Goal: Check status: Check status

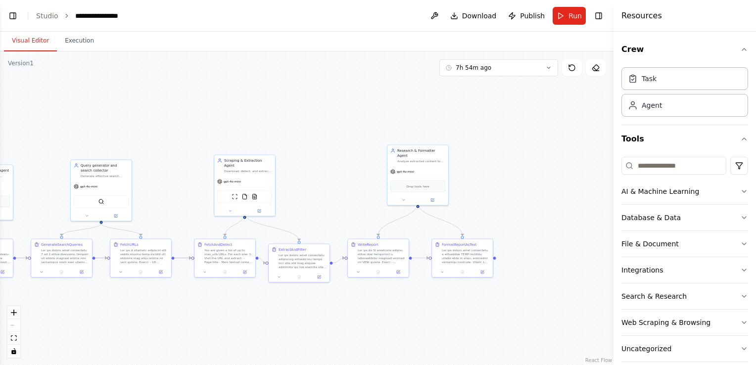
scroll to position [11, 0]
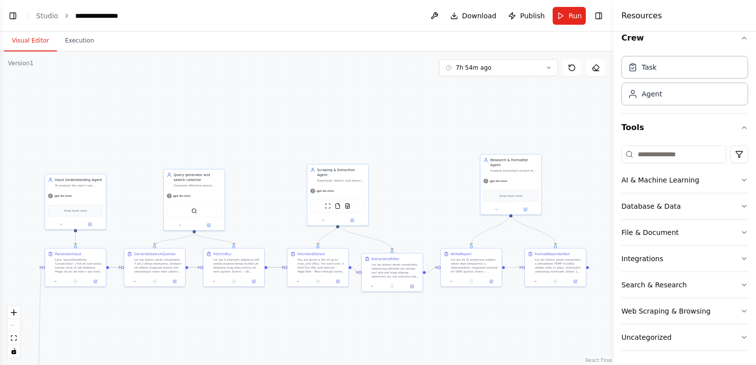
drag, startPoint x: 67, startPoint y: 306, endPoint x: 160, endPoint y: 315, distance: 93.5
click at [160, 315] on div ".deletable-edge-delete-btn { width: 20px; height: 20px; border: 0px solid #ffff…" at bounding box center [306, 208] width 613 height 314
click at [548, 65] on icon at bounding box center [549, 68] width 6 height 6
click at [468, 101] on div "7h 56m ago" at bounding box center [504, 102] width 99 height 8
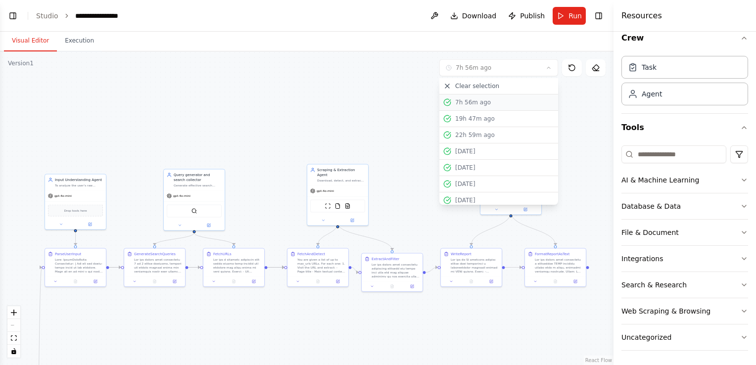
click at [468, 101] on div "7h 56m ago" at bounding box center [504, 102] width 99 height 8
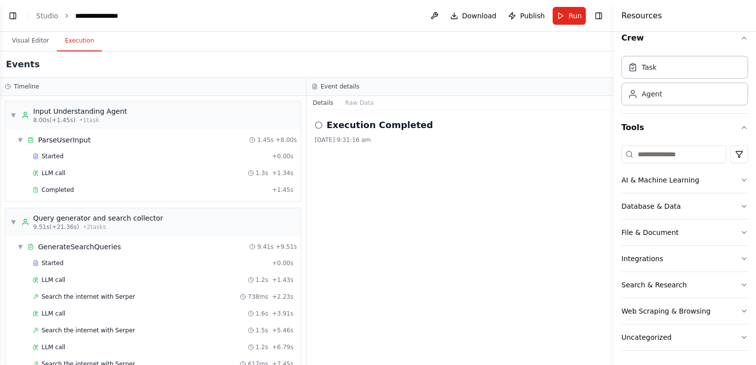
click at [63, 33] on button "Execution" at bounding box center [79, 41] width 45 height 21
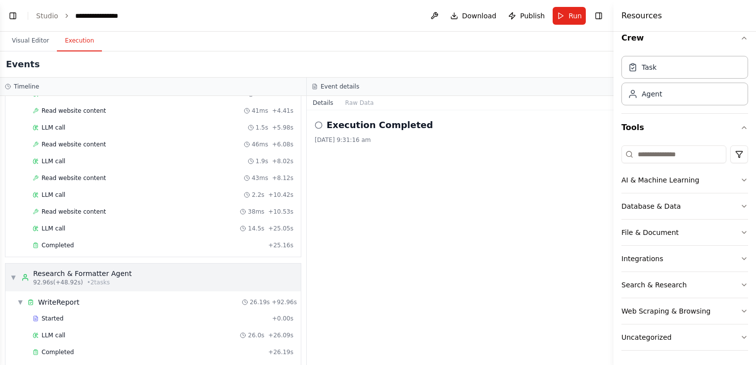
scroll to position [833, 0]
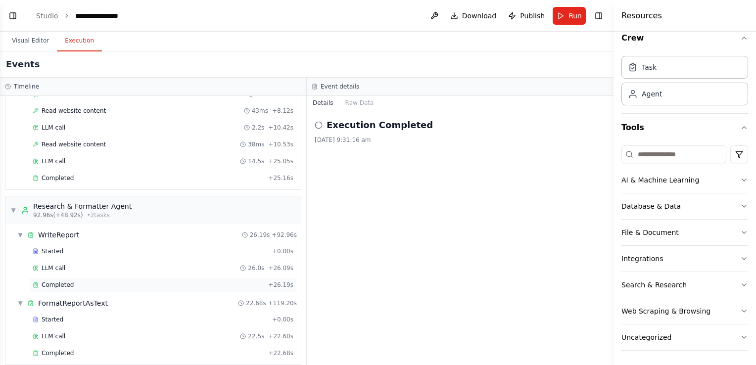
click at [64, 281] on span "Completed" at bounding box center [58, 285] width 32 height 8
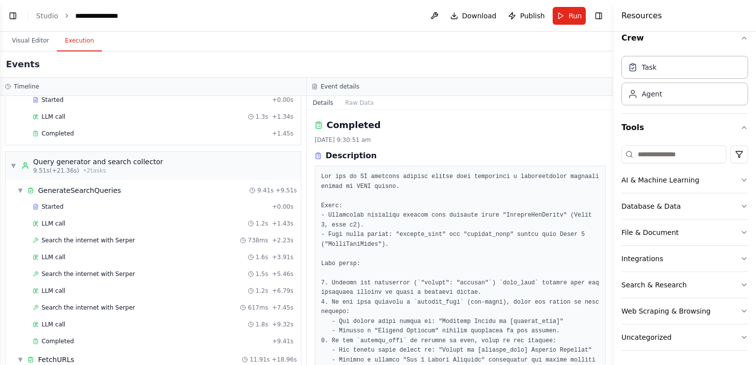
scroll to position [0, 0]
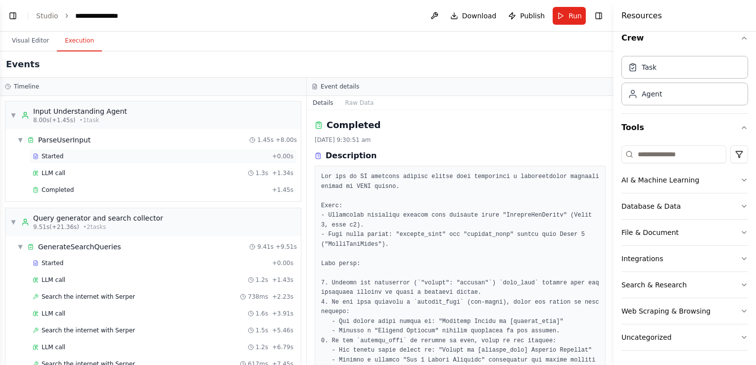
click at [119, 161] on div "Started + 0.00s" at bounding box center [163, 156] width 268 height 15
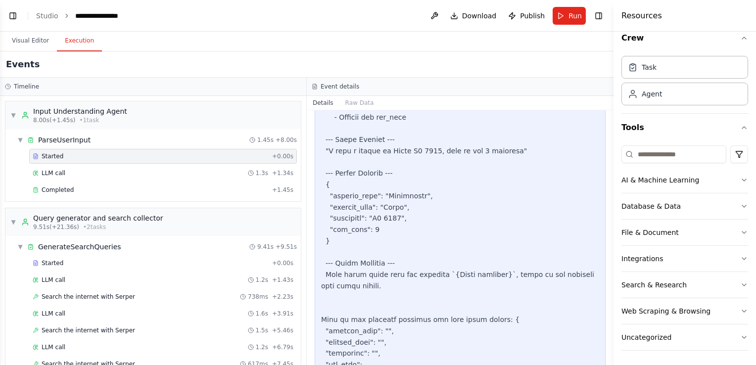
scroll to position [1230, 0]
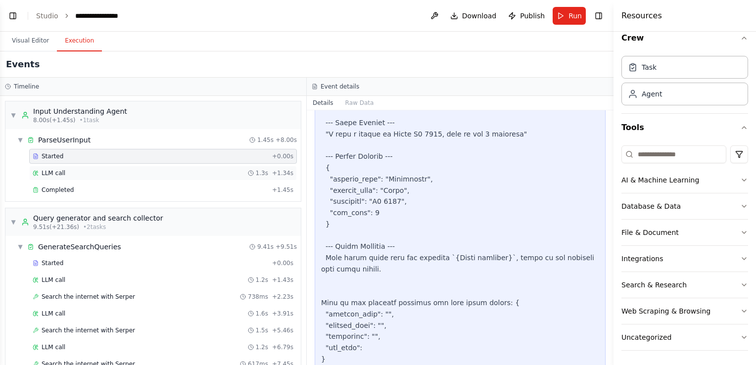
drag, startPoint x: 121, startPoint y: 167, endPoint x: 115, endPoint y: 172, distance: 7.4
click at [115, 172] on div "LLM call 1.3s + 1.34s" at bounding box center [163, 173] width 268 height 15
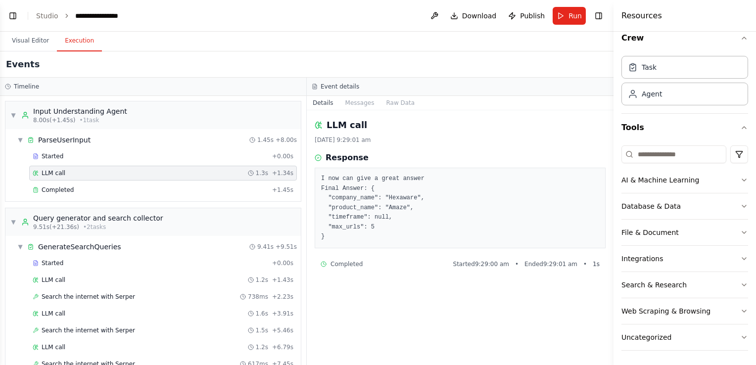
click at [115, 172] on div "LLM call 1.3s + 1.34s" at bounding box center [163, 173] width 261 height 8
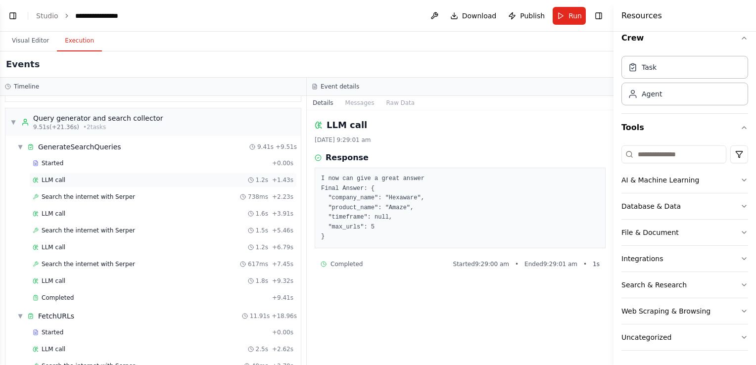
scroll to position [101, 0]
click at [63, 295] on span "Completed" at bounding box center [58, 297] width 32 height 8
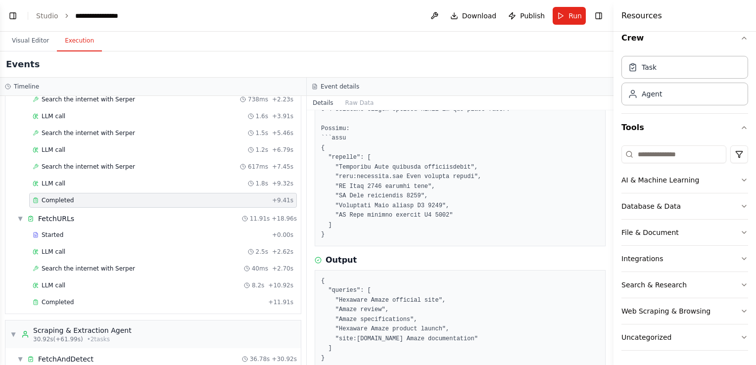
scroll to position [225, 0]
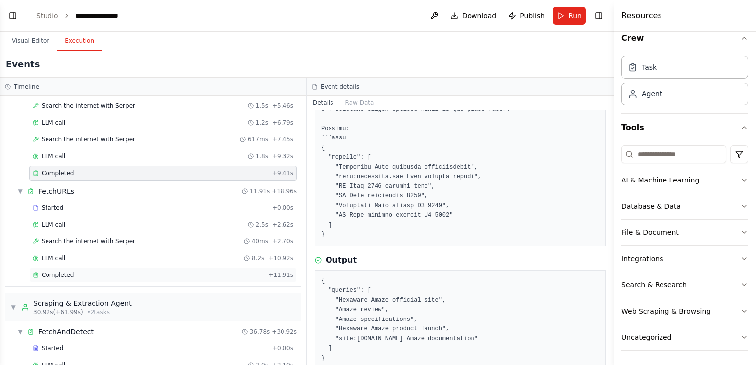
click at [47, 271] on span "Completed" at bounding box center [58, 275] width 32 height 8
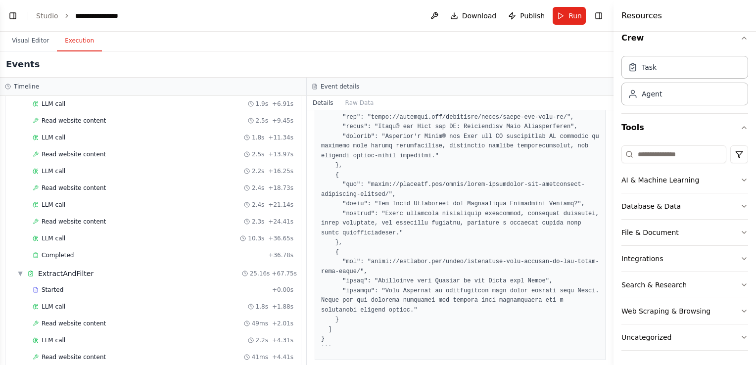
scroll to position [522, 0]
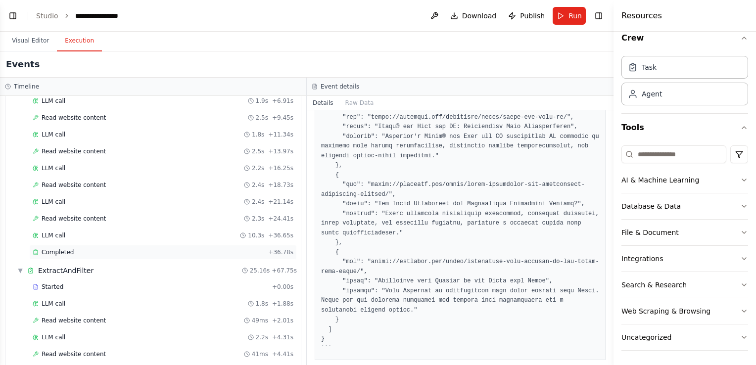
click at [64, 248] on span "Completed" at bounding box center [58, 252] width 32 height 8
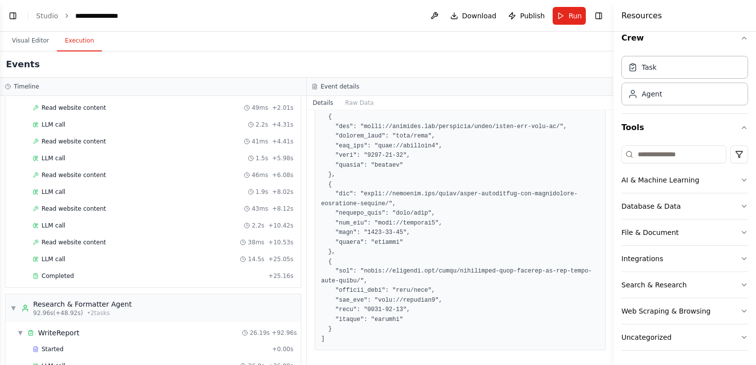
scroll to position [736, 0]
click at [130, 268] on div "Completed + 25.16s" at bounding box center [163, 275] width 268 height 15
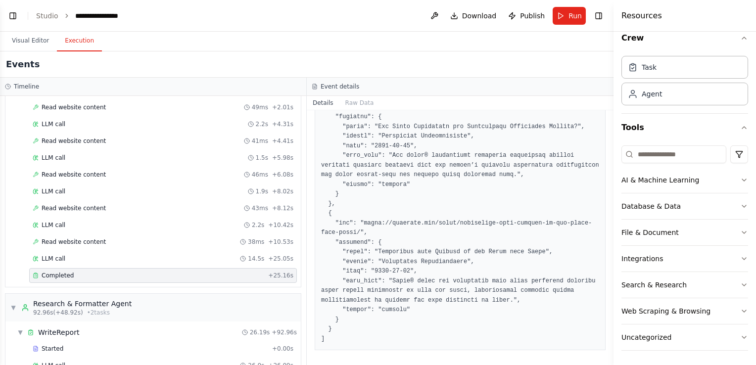
scroll to position [833, 0]
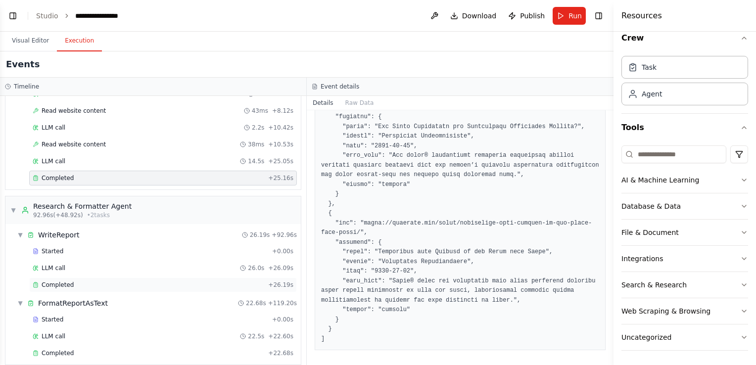
click at [108, 281] on div "Completed" at bounding box center [149, 285] width 232 height 8
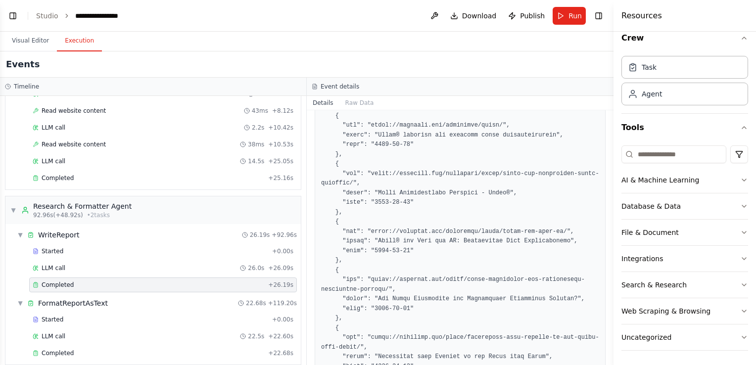
scroll to position [1273, 0]
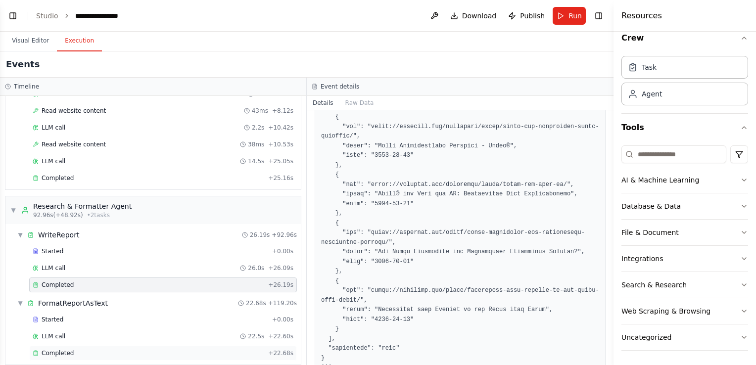
click at [107, 349] on div "Completed" at bounding box center [149, 353] width 232 height 8
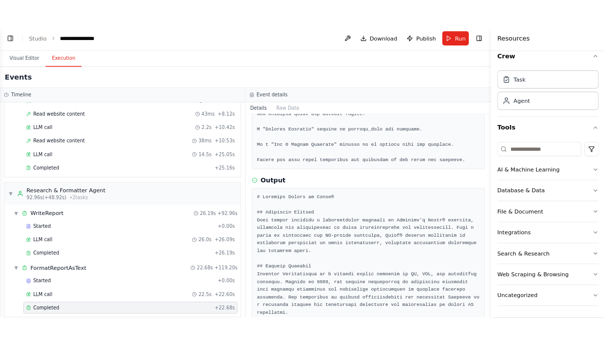
scroll to position [655, 0]
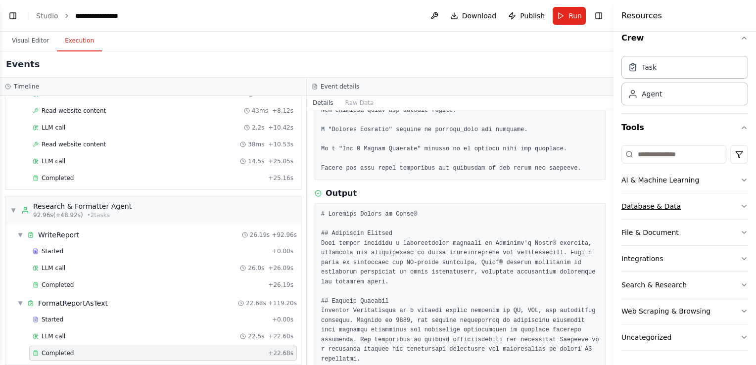
click at [740, 207] on icon "button" at bounding box center [744, 206] width 8 height 8
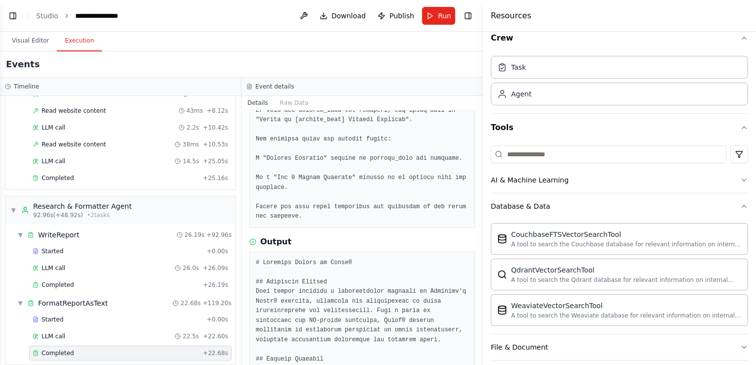
drag, startPoint x: 613, startPoint y: 176, endPoint x: 483, endPoint y: 152, distance: 132.8
click at [483, 152] on div at bounding box center [485, 182] width 4 height 365
click at [740, 203] on icon "button" at bounding box center [744, 206] width 8 height 8
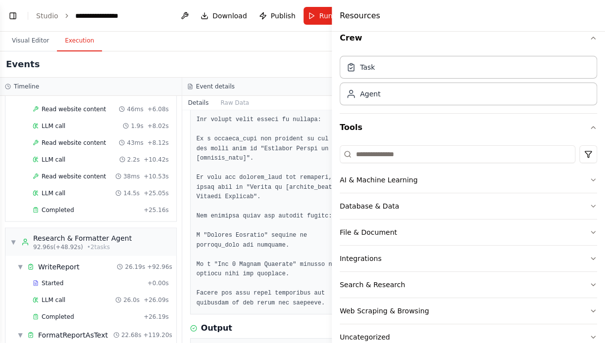
scroll to position [865, 0]
